Goal: Navigation & Orientation: Find specific page/section

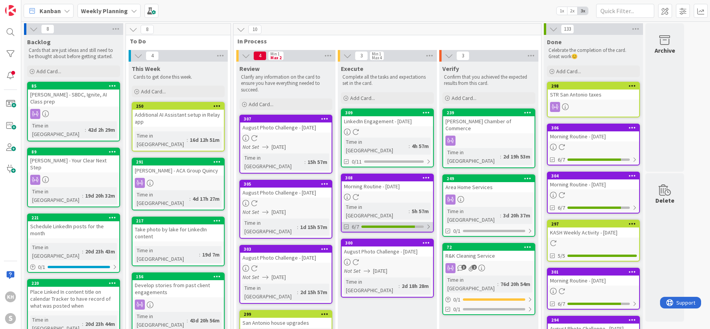
click at [429, 223] on div at bounding box center [428, 226] width 5 height 6
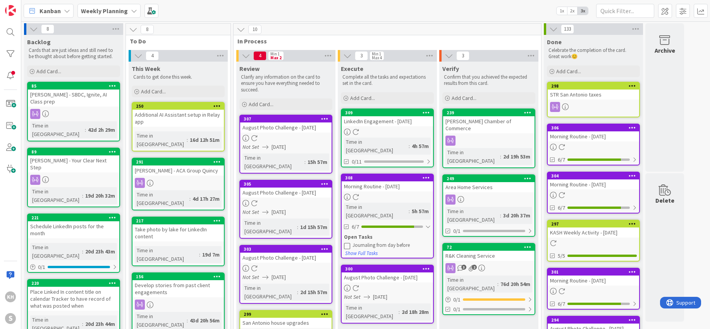
click at [348, 242] on icon at bounding box center [347, 245] width 6 height 6
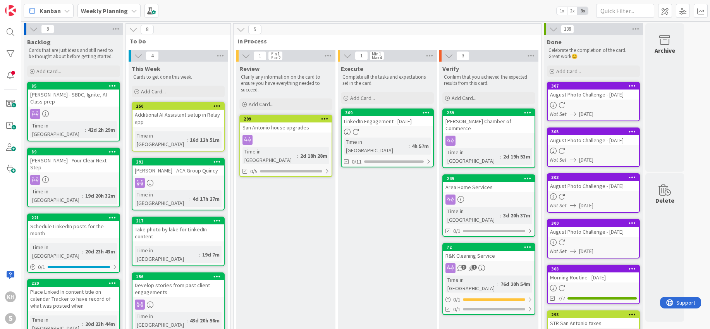
click at [135, 11] on icon at bounding box center [134, 11] width 6 height 6
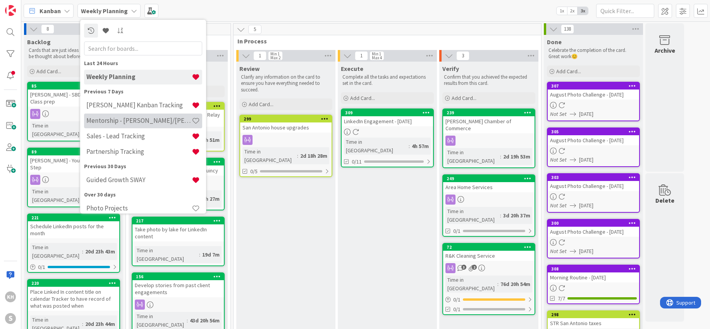
click at [125, 120] on h4 "Mentorship - [PERSON_NAME]/[PERSON_NAME]" at bounding box center [138, 121] width 105 height 8
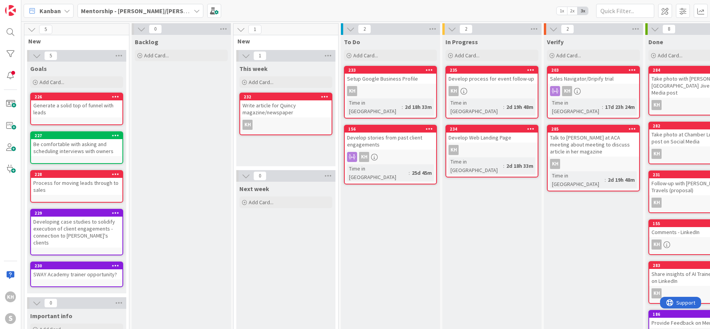
click at [386, 77] on div "Setup Google Business Profile" at bounding box center [390, 79] width 91 height 10
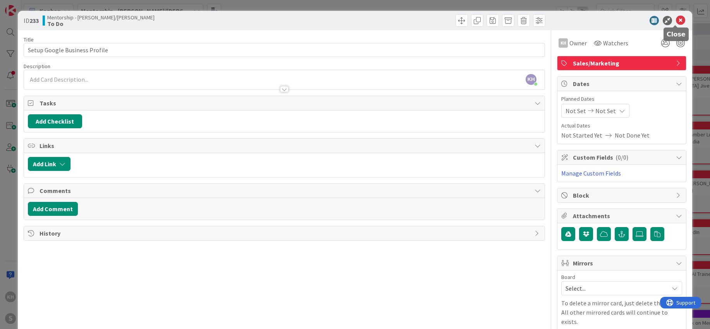
click at [676, 21] on icon at bounding box center [680, 20] width 9 height 9
